Goal: Task Accomplishment & Management: Manage account settings

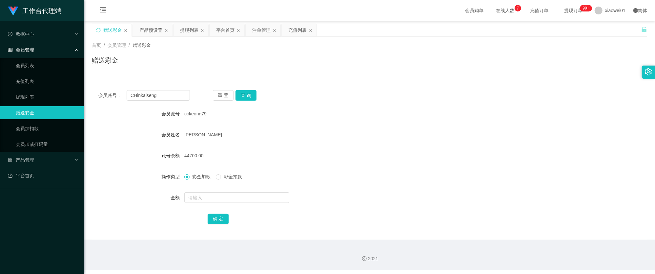
type input "CHinkaiseng"
click at [258, 98] on div "重 置 查 询" at bounding box center [259, 95] width 92 height 10
click at [247, 96] on button "查 询" at bounding box center [246, 95] width 21 height 10
click at [222, 194] on input "text" at bounding box center [236, 198] width 105 height 10
type input "1200"
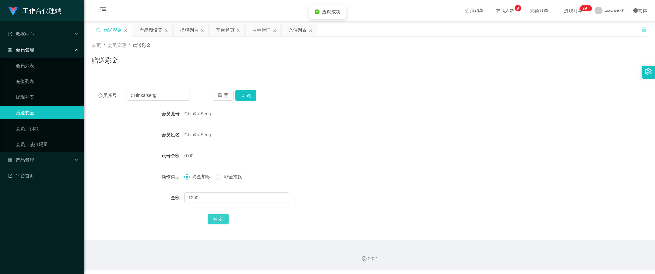
click at [222, 217] on button "确 定" at bounding box center [218, 219] width 21 height 10
click at [389, 163] on form "会员账号 ChinKaiSeng 会员姓名 [PERSON_NAME] 账号余额 1200.00 操作类型 彩金加款 彩金扣款 金额 确 定" at bounding box center [369, 166] width 555 height 118
drag, startPoint x: 162, startPoint y: 97, endPoint x: 106, endPoint y: 89, distance: 56.5
click at [26, 91] on section "工作台代理端 数据中心 会员管理 会员列表 充值列表 提现列表 赠送彩金 会员加扣款 会员加减打码量 产品管理 开奖记录 注单管理 产品列表 即时注单 产品预…" at bounding box center [327, 135] width 655 height 270
paste input "weemeen722"
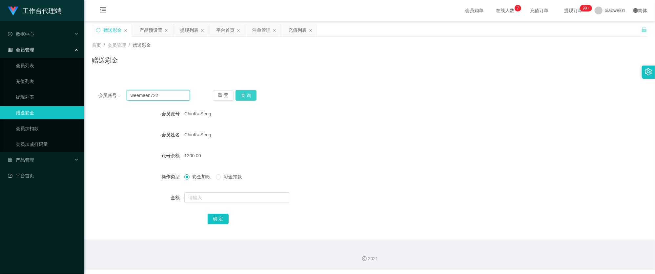
type input "weemeen722"
click at [244, 92] on button "查 询" at bounding box center [246, 95] width 21 height 10
click at [231, 197] on input "text" at bounding box center [236, 198] width 105 height 10
type input "410"
click at [222, 228] on div "会员账号： weemeen722 重 置 查 询 会员账号 weemeen722 会员姓名 liew wee meen 账号余额 90.00 操作类型 彩金加…" at bounding box center [369, 162] width 555 height 156
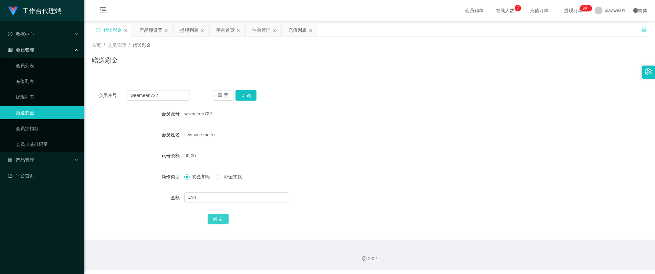
click at [224, 222] on button "确 定" at bounding box center [218, 219] width 21 height 10
click at [391, 166] on form "会员账号 weemeen722 会员姓名 liew wee meen 账号余额 90.00 操作类型 彩金加款 彩金扣款 金额 确 定" at bounding box center [369, 166] width 555 height 118
drag, startPoint x: 167, startPoint y: 93, endPoint x: 49, endPoint y: 88, distance: 118.9
click at [43, 87] on section "工作台代理端 数据中心 会员管理 会员列表 充值列表 提现列表 赠送彩金 会员加扣款 会员加减打码量 产品管理 开奖记录 注单管理 产品列表 即时注单 产品预…" at bounding box center [327, 135] width 655 height 270
paste input "lonelyjang"
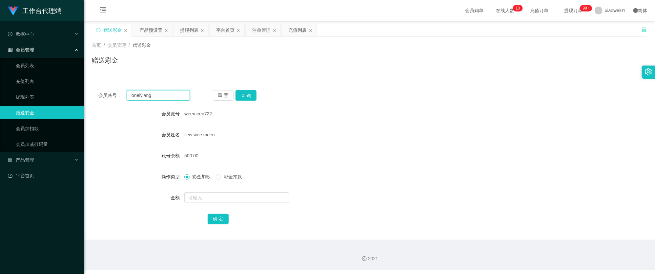
type input "lonelyjang"
click at [247, 89] on div "会员账号： lonelyjang 重 置 查 询 会员账号 weemeen722 会员姓名 liew wee meen 账号余额 500.00 操作类型 彩金…" at bounding box center [369, 162] width 555 height 156
click at [247, 94] on button "查 询" at bounding box center [246, 95] width 21 height 10
click at [214, 197] on input "text" at bounding box center [236, 198] width 105 height 10
type input "8"
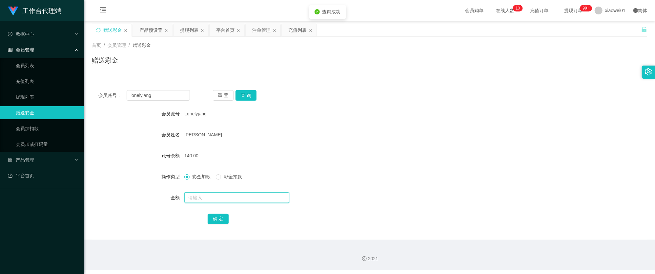
click at [214, 197] on input "text" at bounding box center [236, 198] width 105 height 10
type input "660"
click at [221, 217] on button "确 定" at bounding box center [218, 219] width 21 height 10
click at [304, 175] on div "彩金加款 彩金扣款" at bounding box center [346, 176] width 324 height 13
drag, startPoint x: 158, startPoint y: 95, endPoint x: 67, endPoint y: 90, distance: 91.0
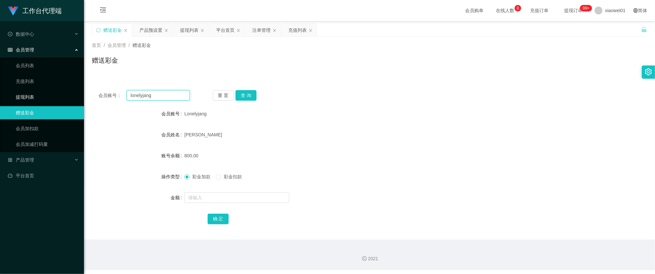
click at [23, 91] on section "工作台代理端 数据中心 会员管理 会员列表 充值列表 提现列表 赠送彩金 会员加扣款 会员加减打码量 产品管理 开奖记录 注单管理 产品列表 即时注单 产品预…" at bounding box center [327, 135] width 655 height 270
paste input "KC888"
type input "KC888"
click at [241, 96] on button "查 询" at bounding box center [246, 95] width 21 height 10
click at [212, 193] on input "text" at bounding box center [236, 198] width 105 height 10
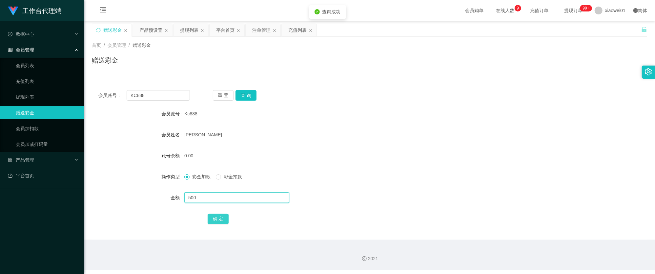
type input "500"
click at [213, 223] on button "确 定" at bounding box center [218, 219] width 21 height 10
click at [341, 178] on div "彩金加款 彩金扣款" at bounding box center [346, 176] width 324 height 13
drag, startPoint x: 155, startPoint y: 96, endPoint x: 19, endPoint y: 86, distance: 137.1
click at [19, 86] on section "工作台代理端 数据中心 会员管理 会员列表 充值列表 提现列表 赠送彩金 会员加扣款 会员加减打码量 产品管理 开奖记录 注单管理 产品列表 即时注单 产品预…" at bounding box center [327, 135] width 655 height 270
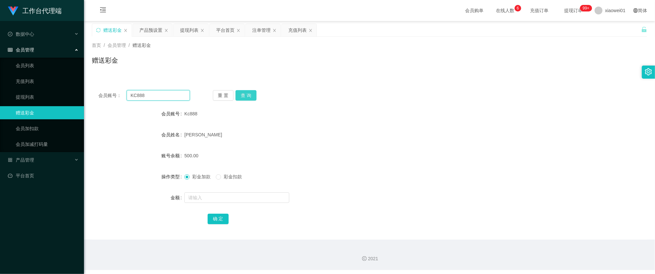
paste input "lonelyjang"
click at [244, 93] on button "查 询" at bounding box center [246, 95] width 21 height 10
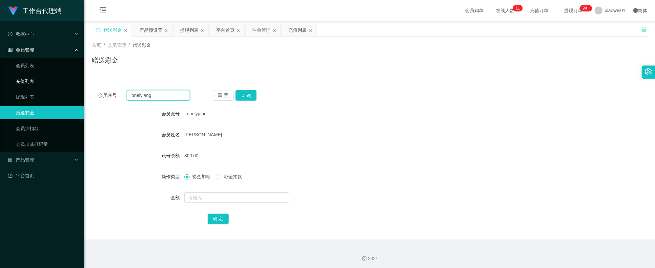
drag, startPoint x: 163, startPoint y: 92, endPoint x: 145, endPoint y: 91, distance: 18.1
click at [75, 83] on section "工作台代理端 数据中心 会员管理 会员列表 充值列表 提现列表 赠送彩金 会员加扣款 会员加减打码量 产品管理 开奖记录 注单管理 产品列表 即时注单 产品预…" at bounding box center [327, 135] width 655 height 270
paste input "CHinkaise"
type input "CHinkaiseng"
click at [255, 95] on button "查 询" at bounding box center [246, 95] width 21 height 10
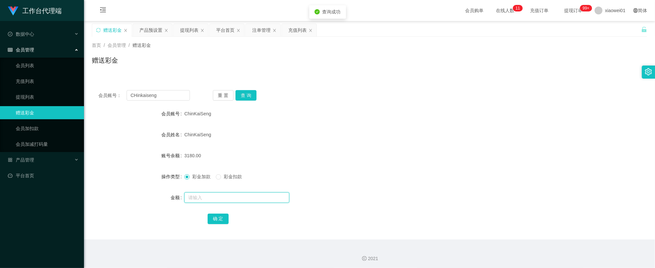
click at [226, 202] on input "text" at bounding box center [236, 198] width 105 height 10
type input "2000"
click at [226, 218] on button "确 定" at bounding box center [218, 219] width 21 height 10
click at [229, 25] on div "平台首页" at bounding box center [225, 30] width 18 height 12
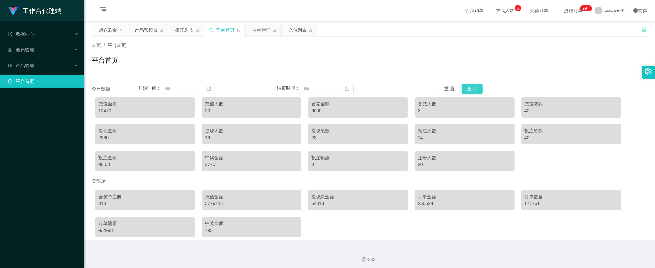
click at [474, 87] on button "查 询" at bounding box center [472, 89] width 21 height 10
